Goal: Communication & Community: Participate in discussion

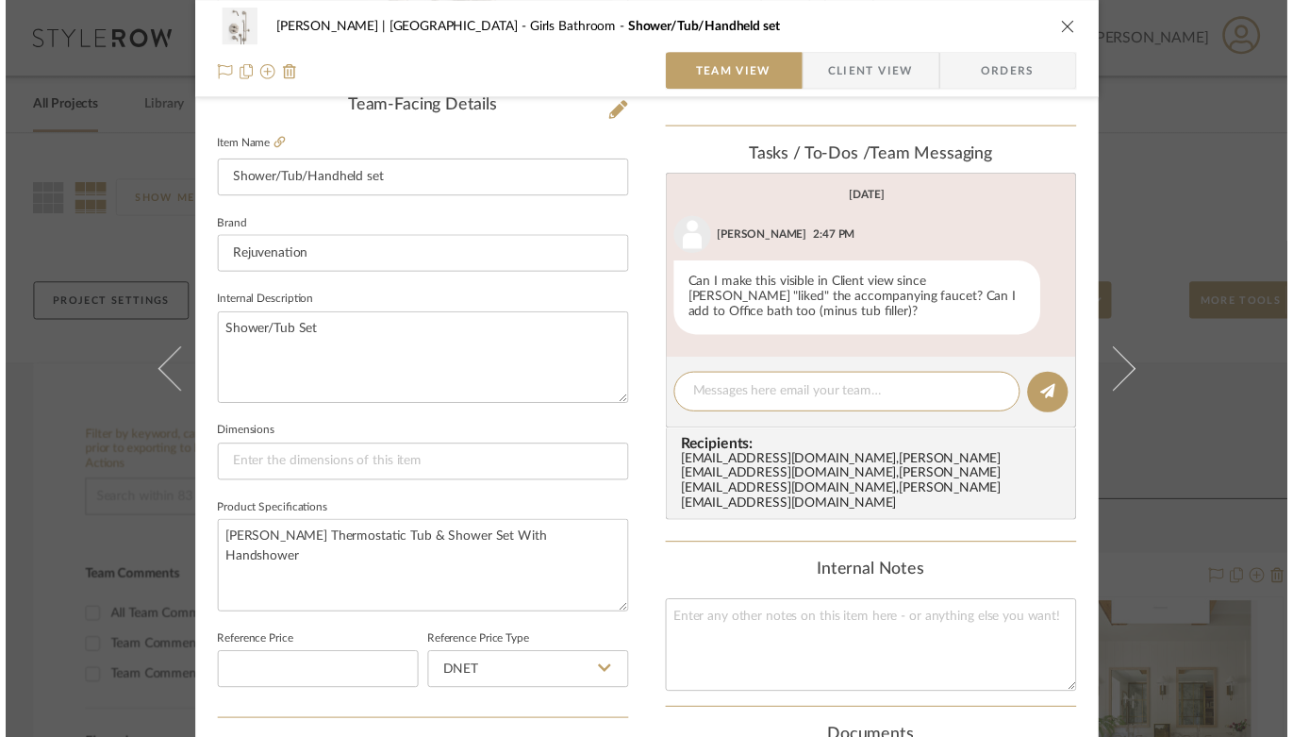
scroll to position [514, 0]
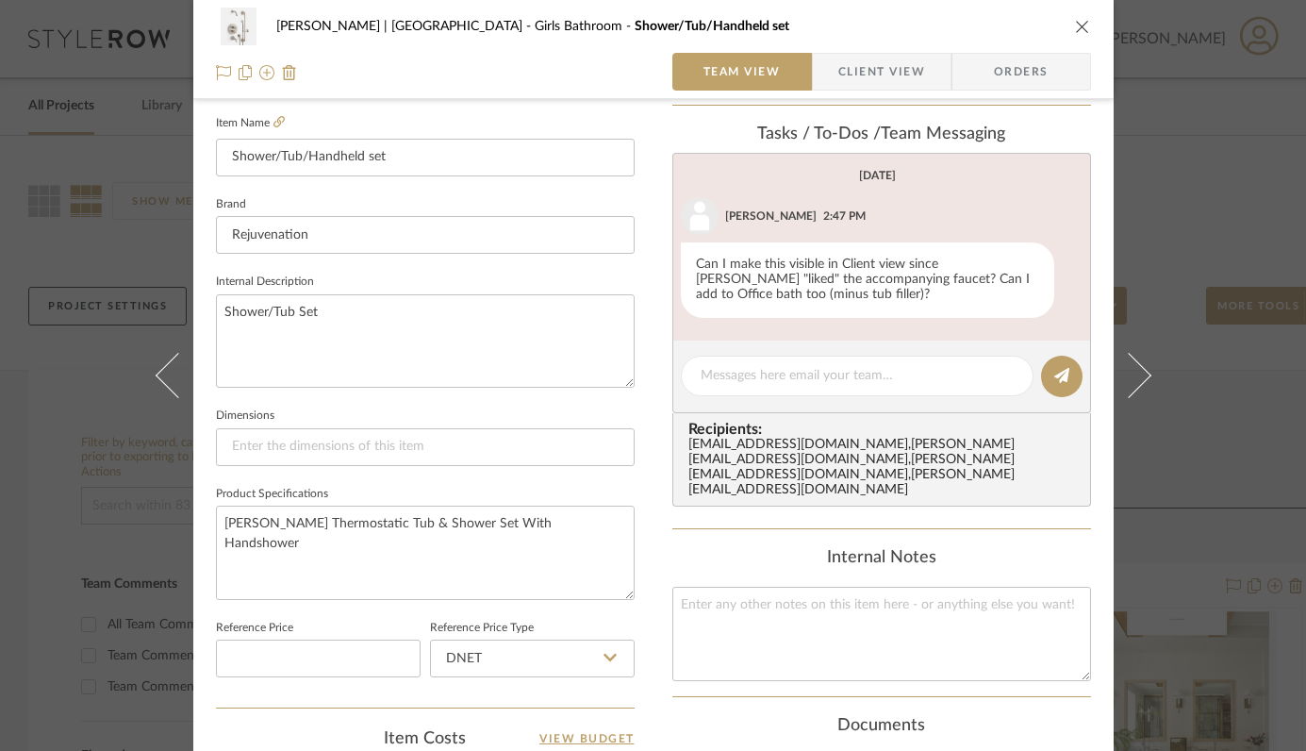
click at [1075, 20] on icon "close" at bounding box center [1082, 26] width 15 height 15
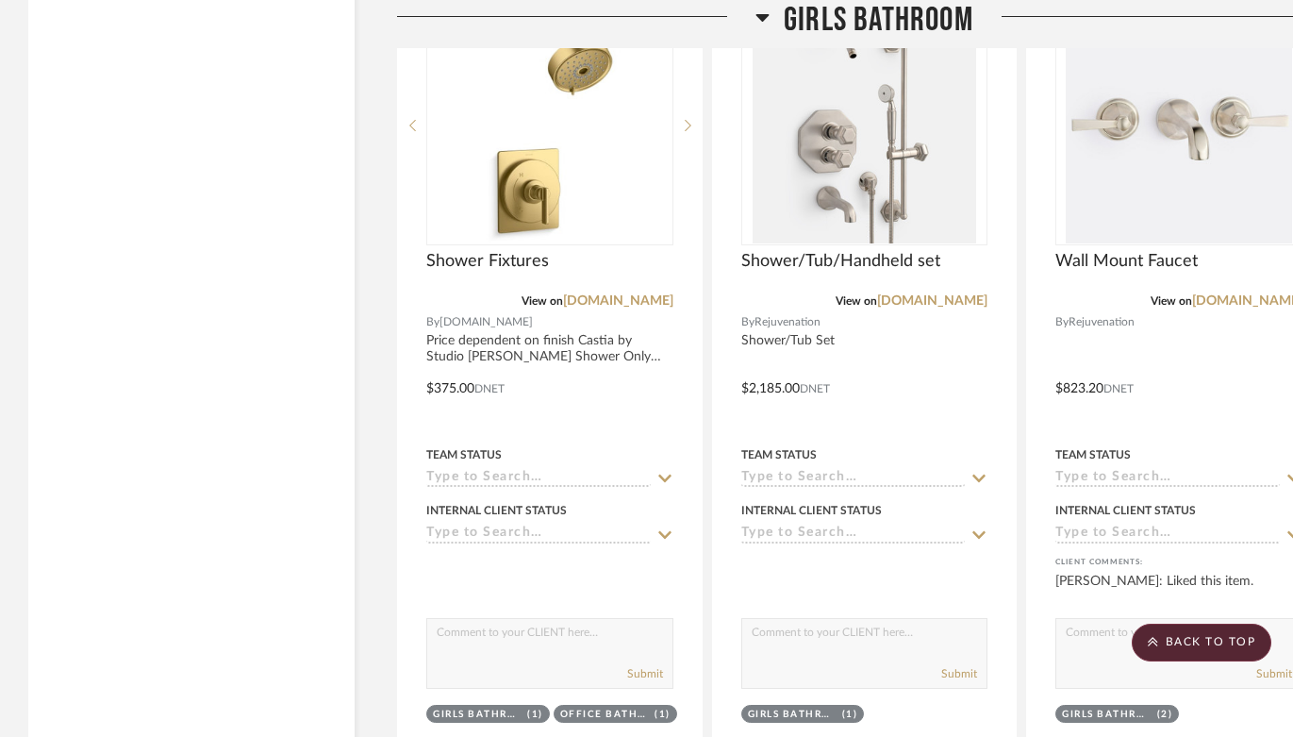
scroll to position [4081, 0]
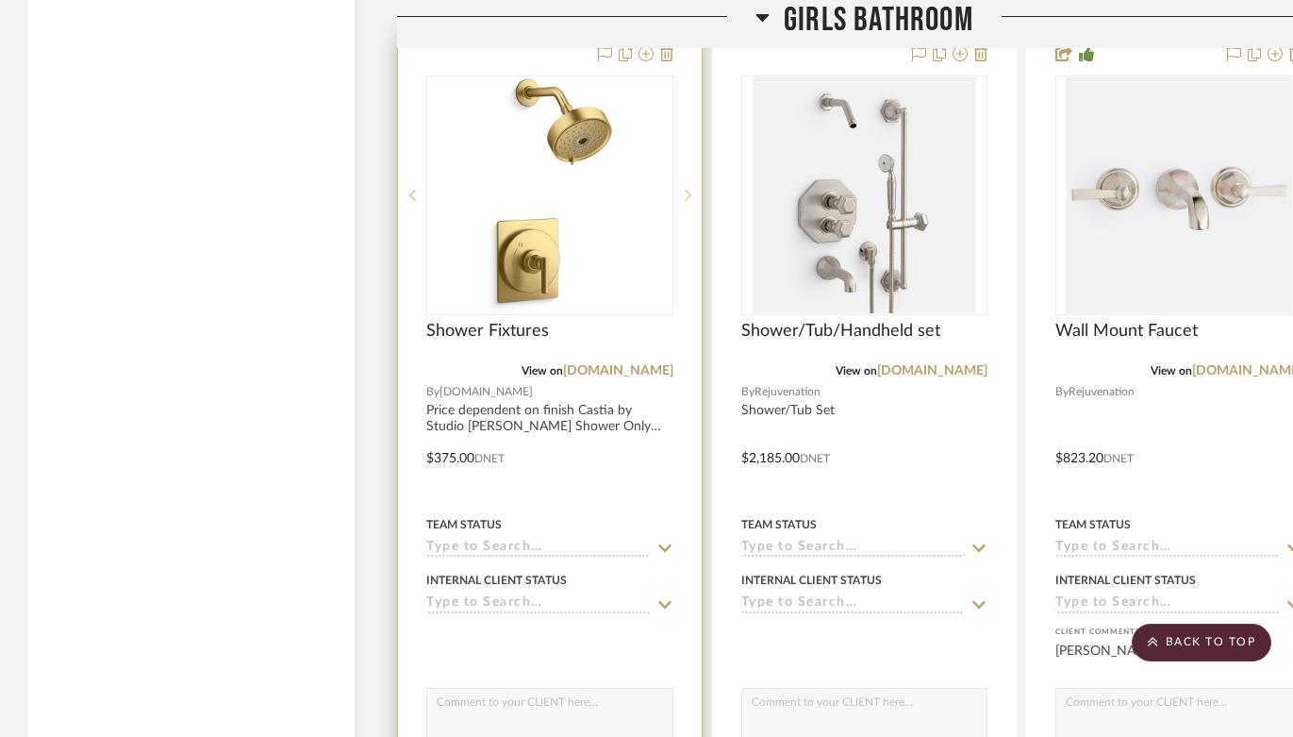
click at [687, 189] on icon at bounding box center [688, 195] width 7 height 13
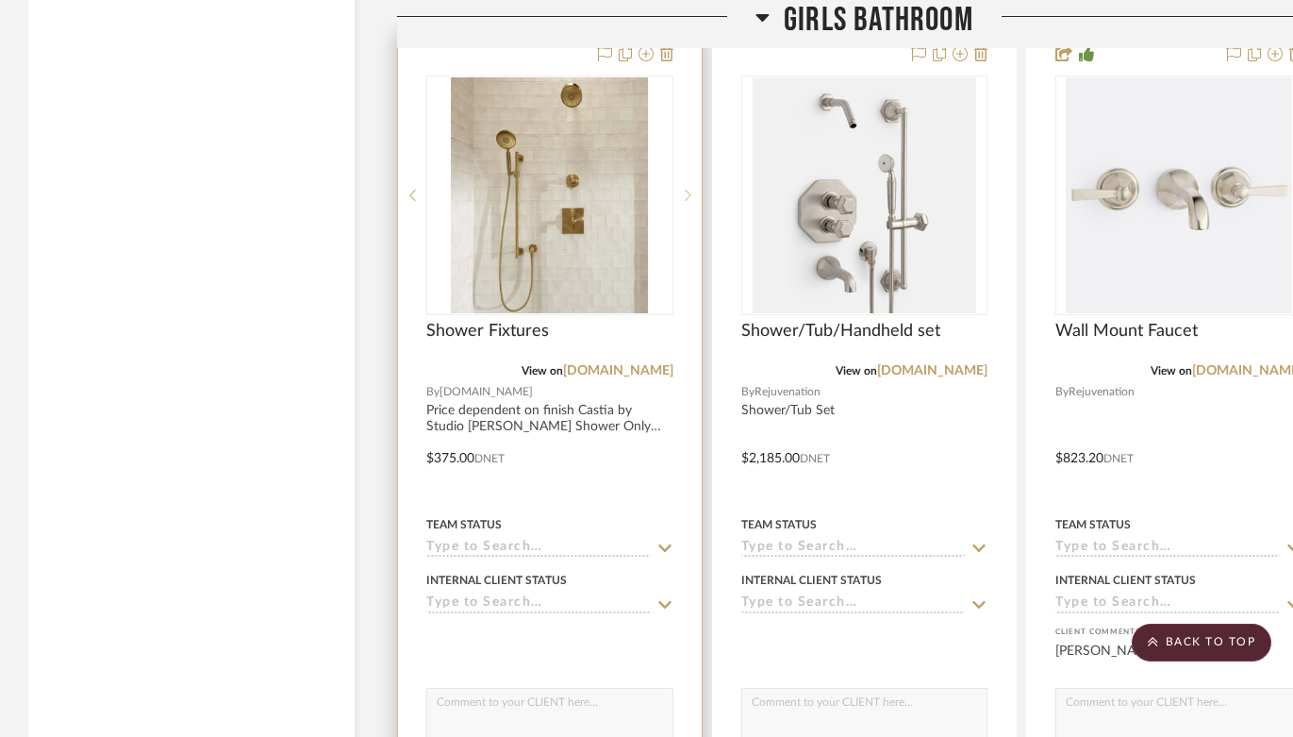
click at [687, 189] on icon at bounding box center [688, 195] width 7 height 13
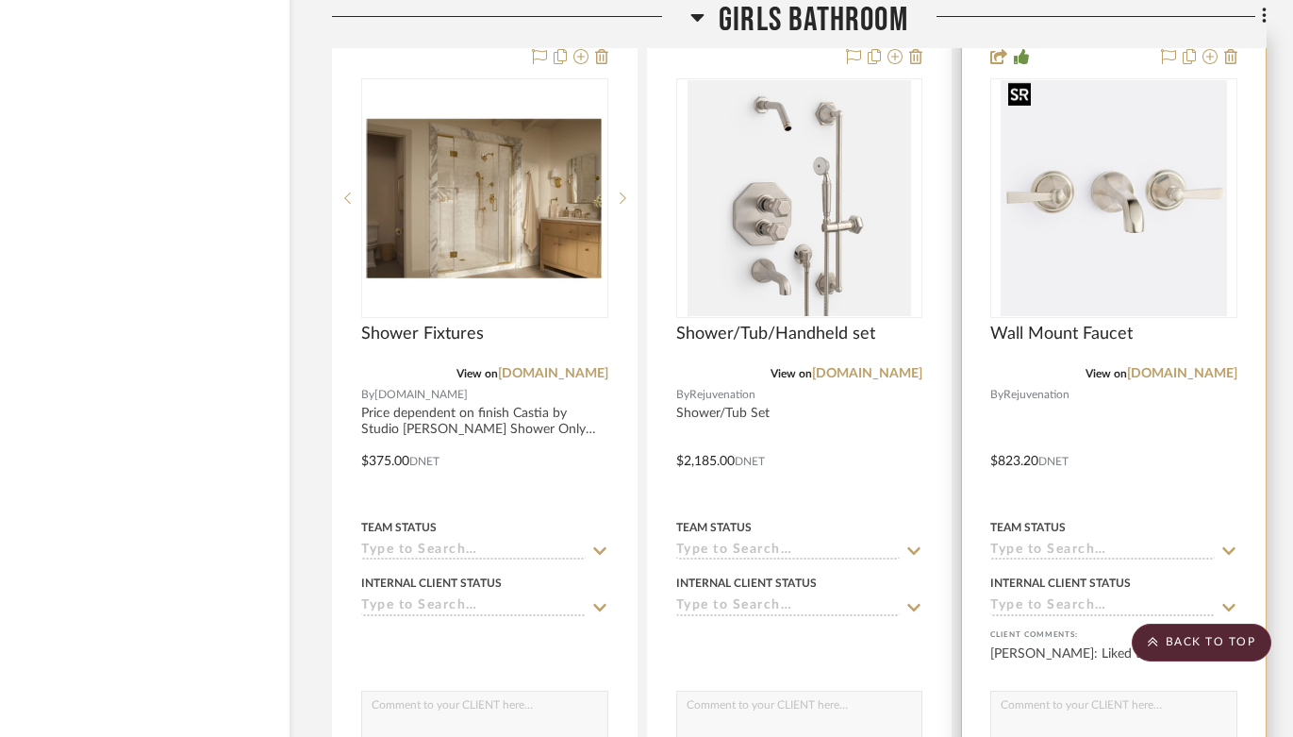
scroll to position [4079, 65]
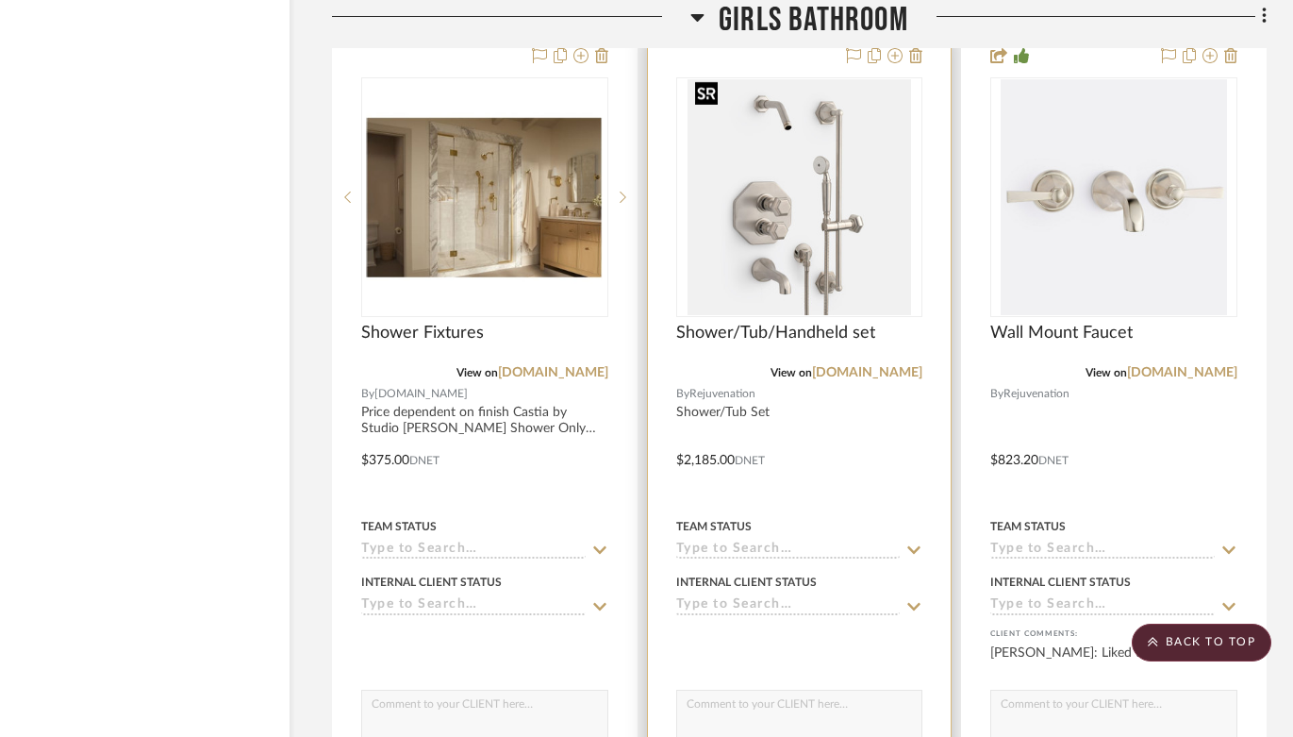
click at [837, 250] on img "0" at bounding box center [798, 197] width 223 height 236
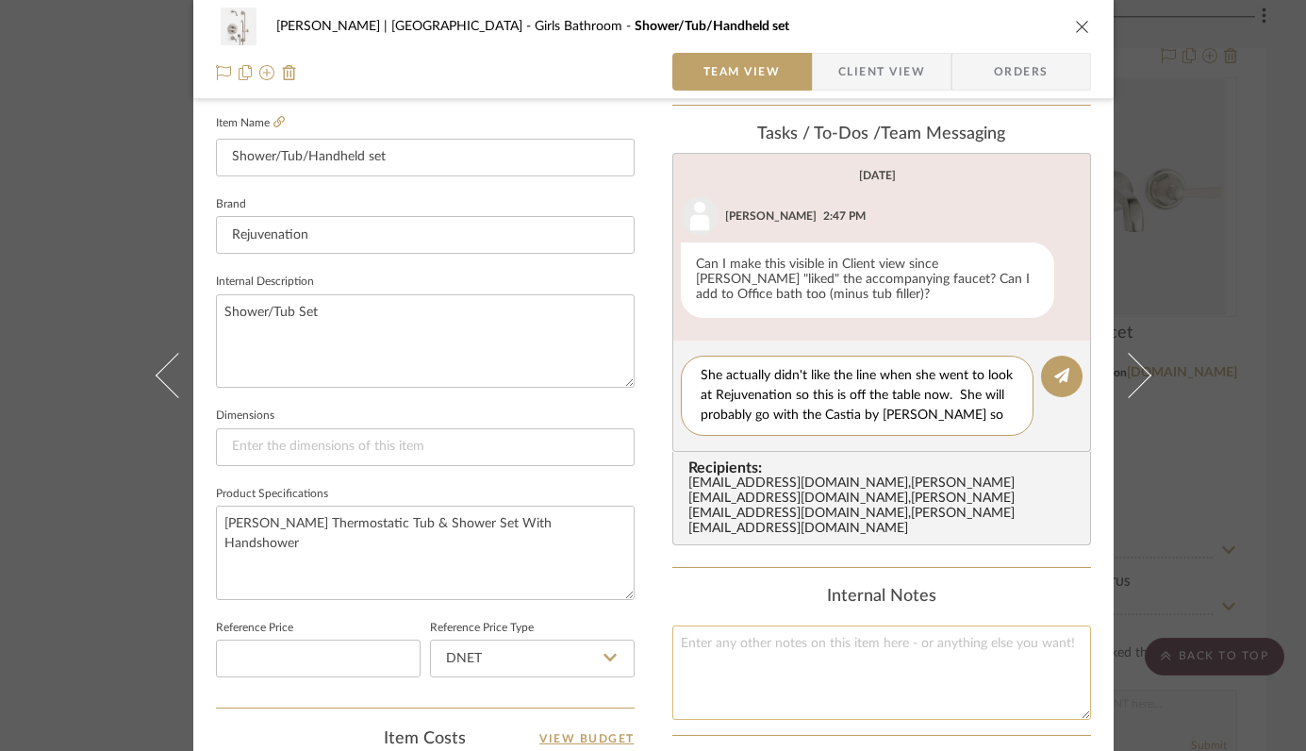
scroll to position [0, 0]
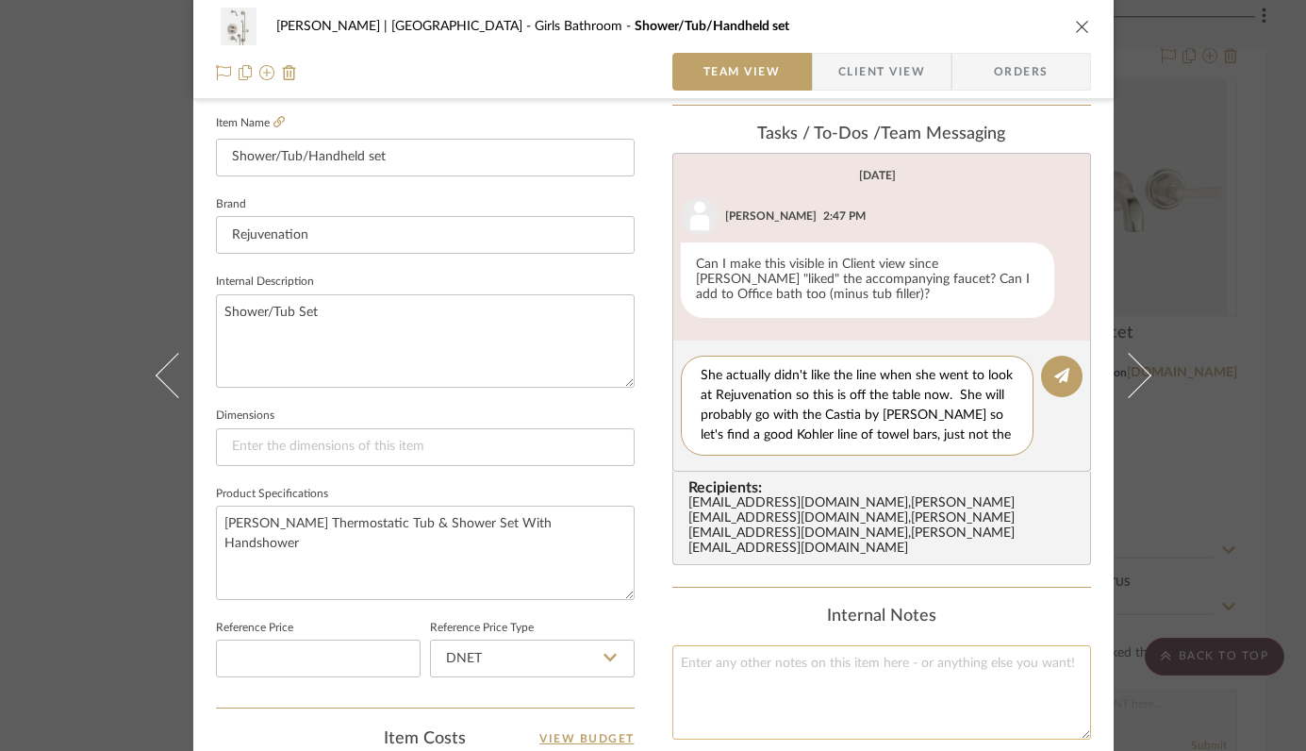
type textarea "She actually didn't like the line when she went to look at Rejuvenation so this…"
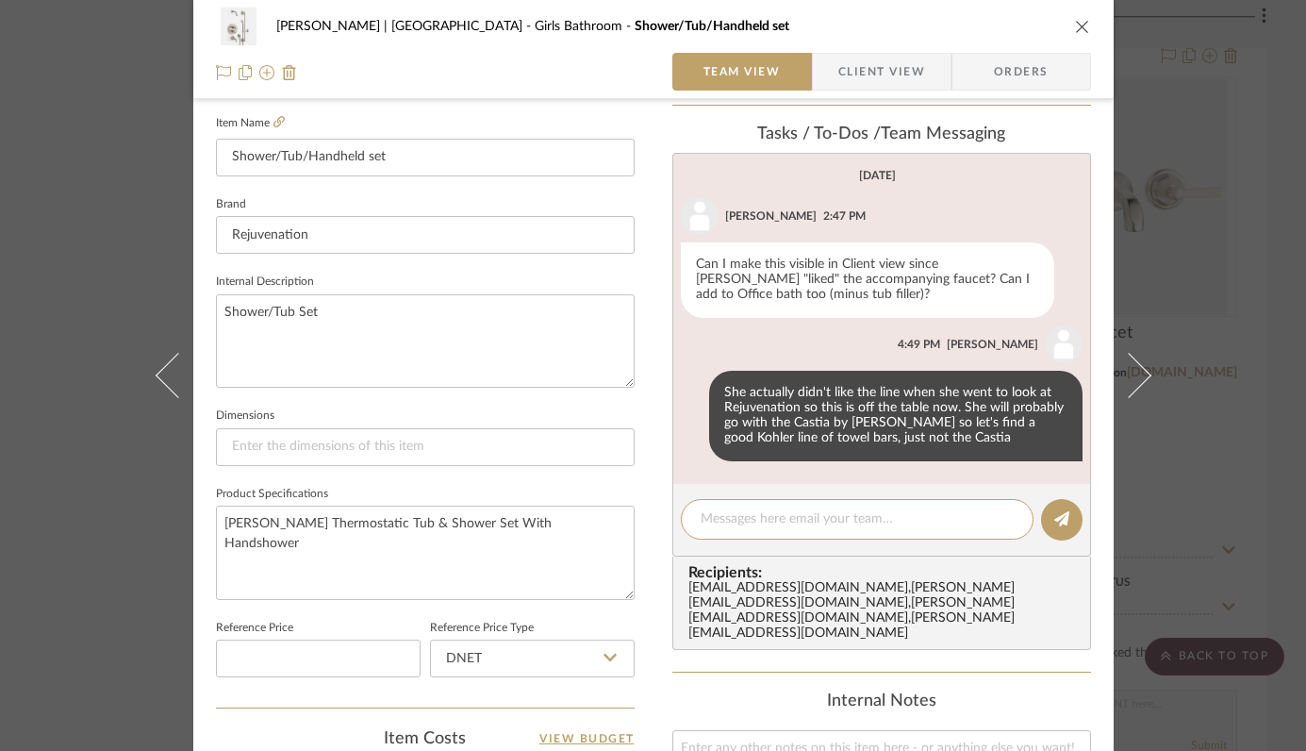
click at [1075, 31] on icon "close" at bounding box center [1082, 26] width 15 height 15
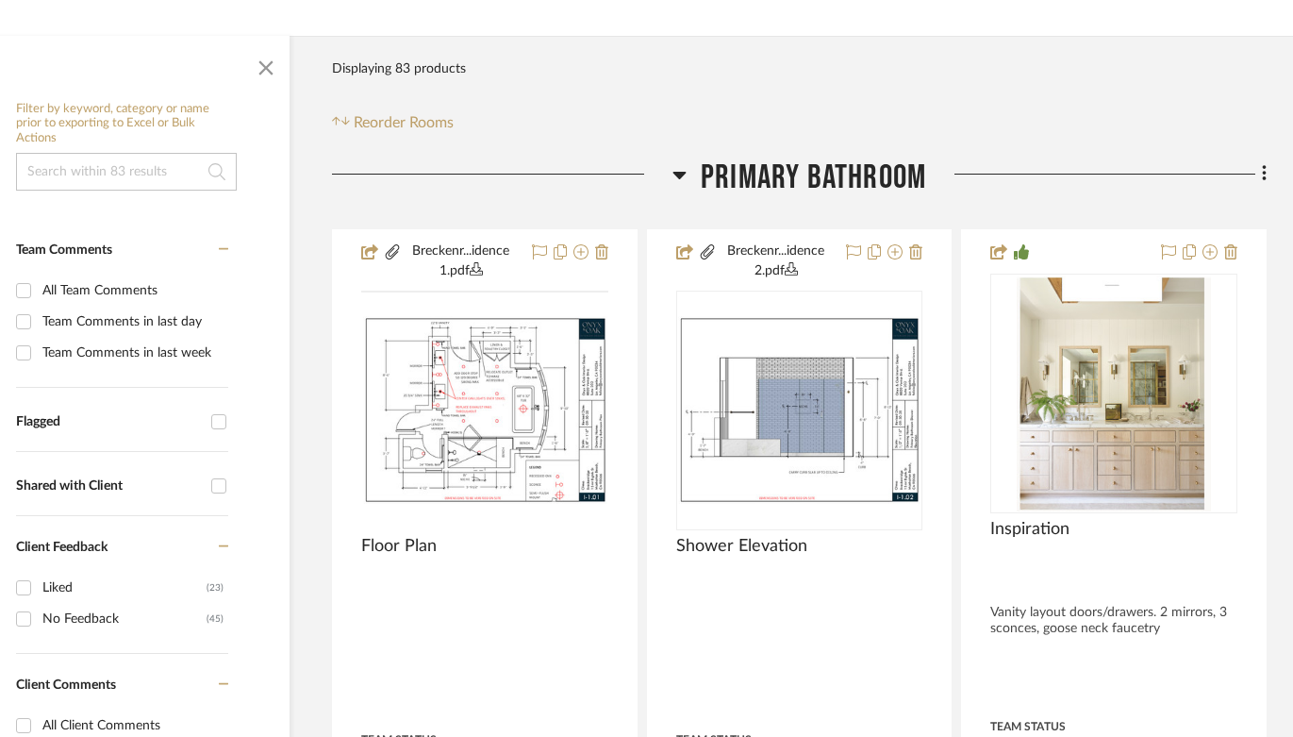
scroll to position [374, 65]
